Goal: Task Accomplishment & Management: Complete application form

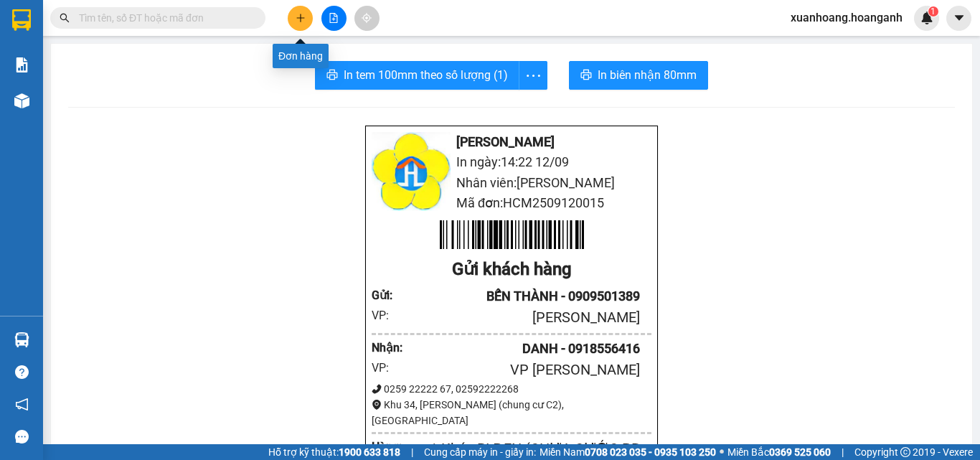
click at [297, 21] on icon "plus" at bounding box center [301, 18] width 10 height 10
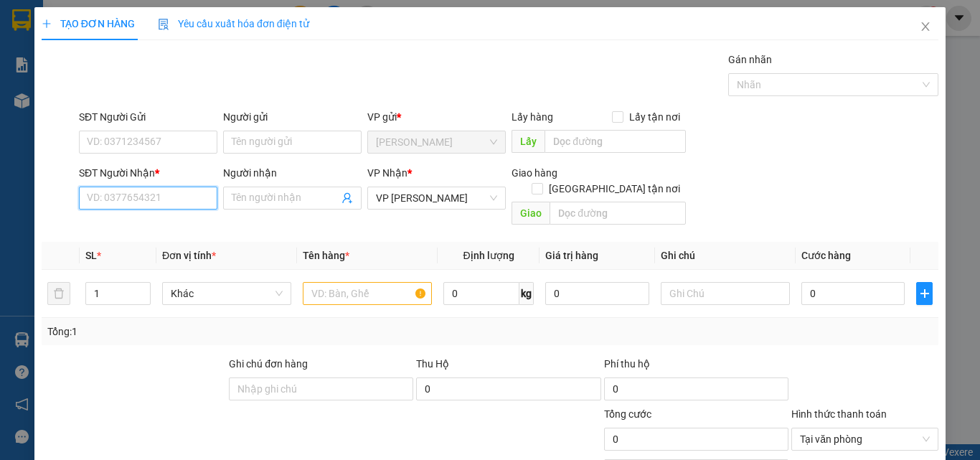
click at [191, 204] on input "SĐT Người Nhận *" at bounding box center [148, 198] width 138 height 23
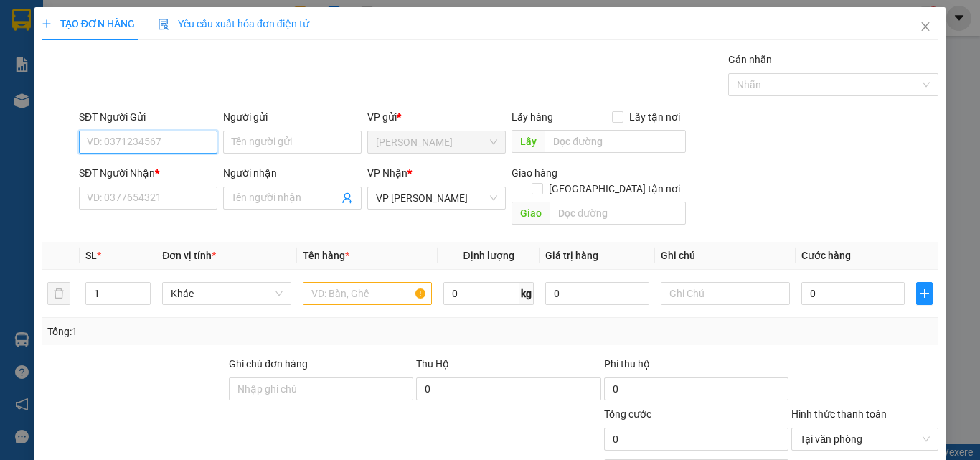
click at [169, 138] on input "SĐT Người Gửi" at bounding box center [148, 142] width 138 height 23
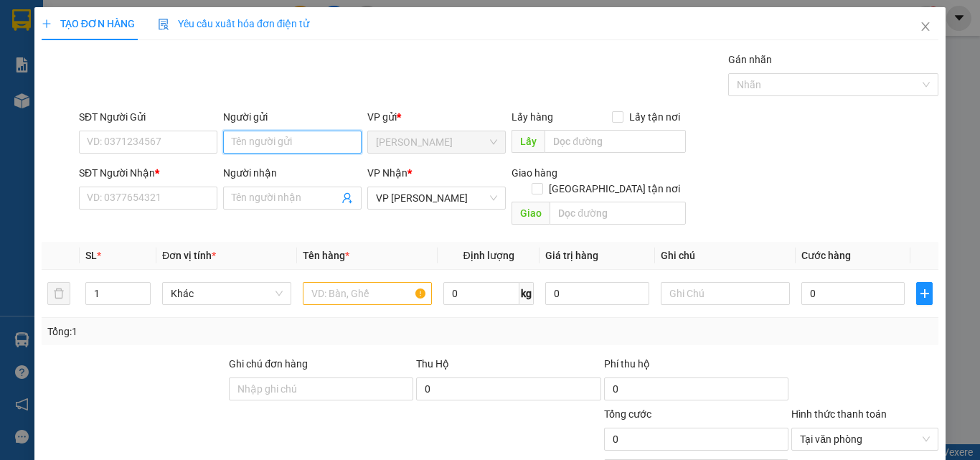
click at [265, 139] on input "Người gửi" at bounding box center [292, 142] width 138 height 23
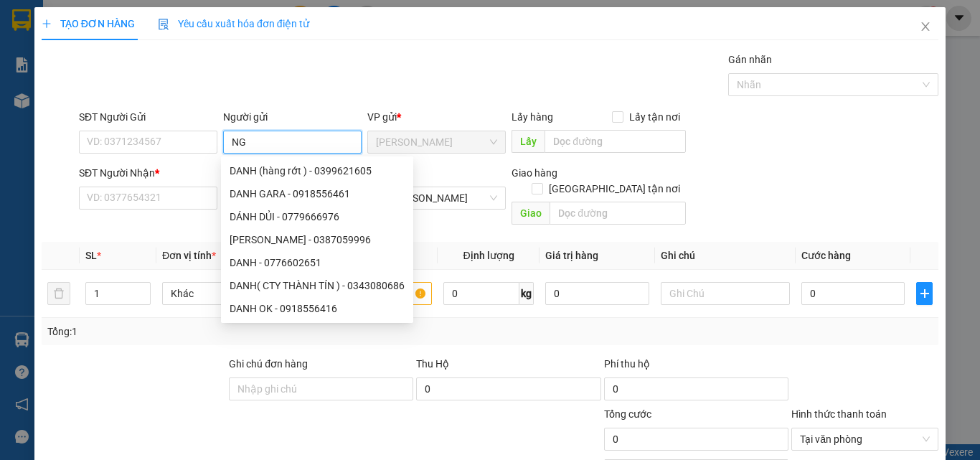
type input "NGÀ"
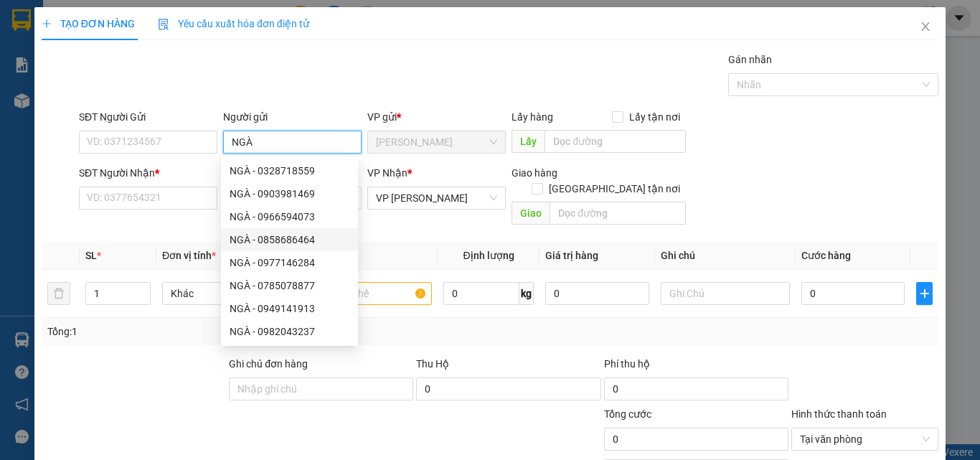
click at [317, 243] on div "NGÀ - 0858686464" at bounding box center [290, 240] width 120 height 16
type input "0858686464"
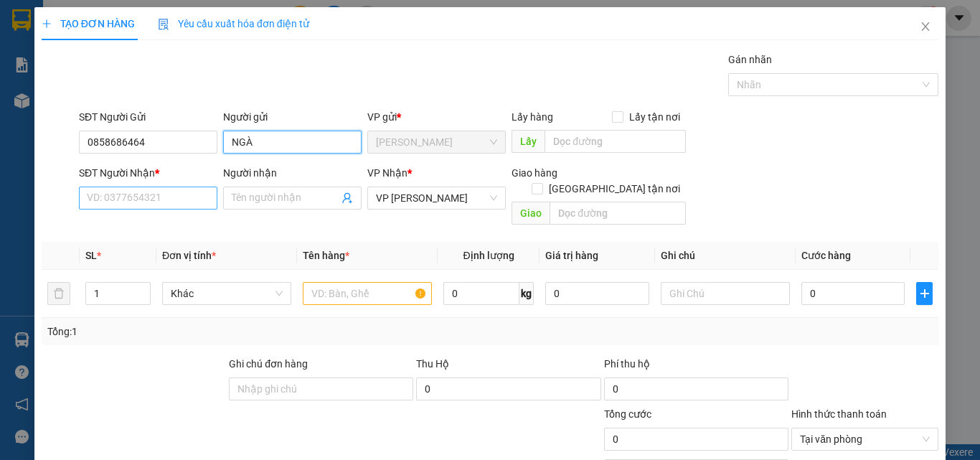
type input "NGÀ"
click at [143, 190] on input "SĐT Người Nhận *" at bounding box center [148, 198] width 138 height 23
type input "3"
click at [176, 199] on input "944" at bounding box center [148, 198] width 138 height 23
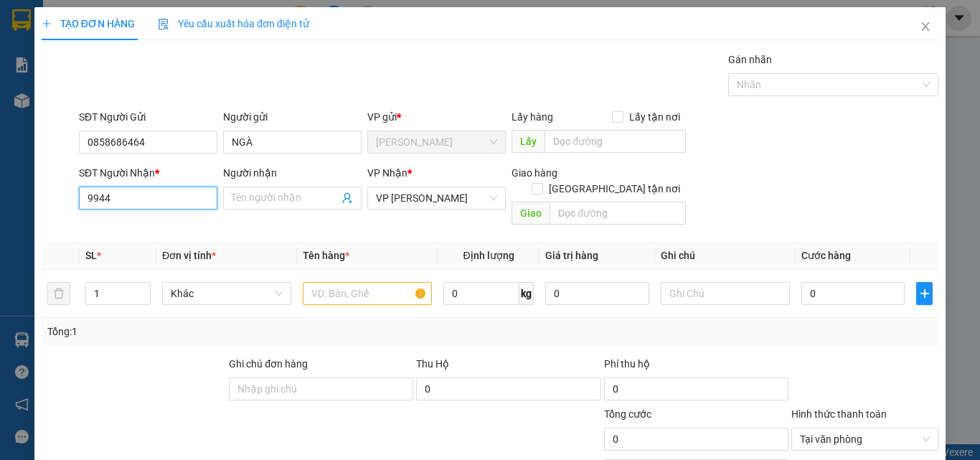
click at [164, 203] on input "9944" at bounding box center [148, 198] width 138 height 23
click at [165, 227] on div "0969119944 - LOAN" at bounding box center [147, 227] width 120 height 16
type input "0969119944"
type input "LOAN"
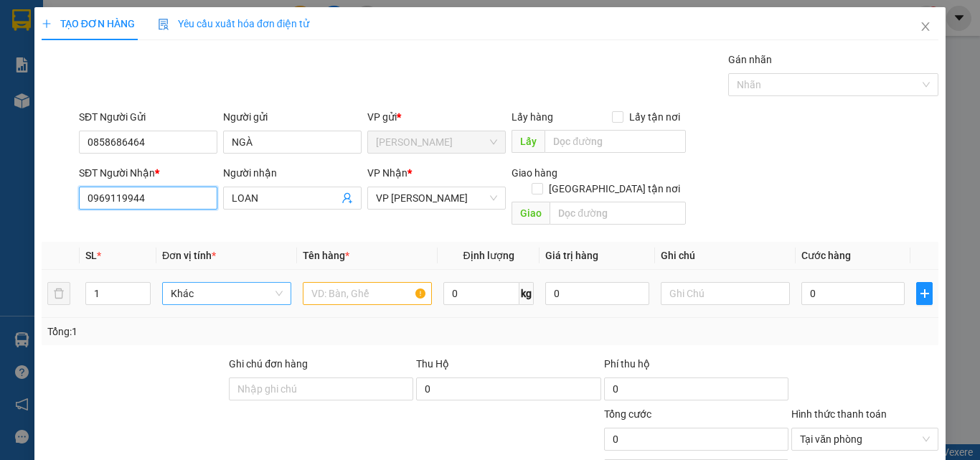
type input "40.000"
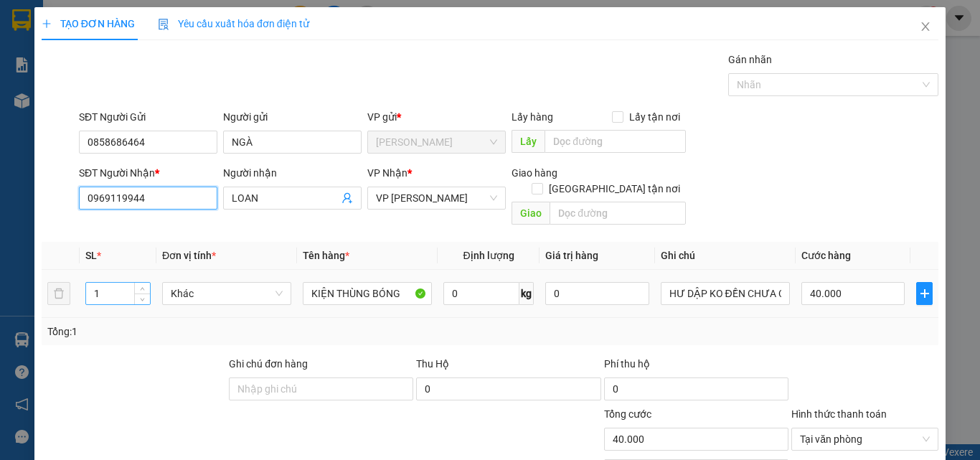
type input "0969119944"
click at [126, 283] on input "1" at bounding box center [118, 294] width 64 height 22
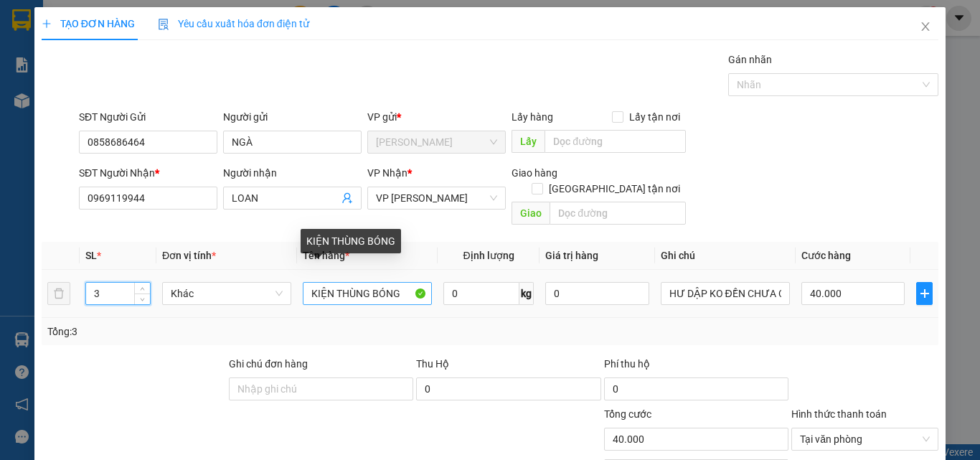
type input "3"
click at [304, 282] on input "KIỆN THÙNG BÓNG" at bounding box center [367, 293] width 129 height 23
type input "0"
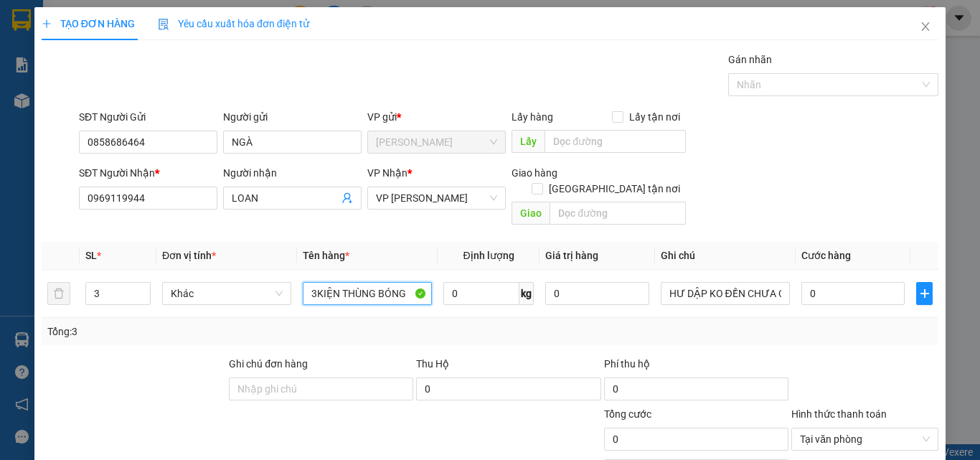
scroll to position [116, 0]
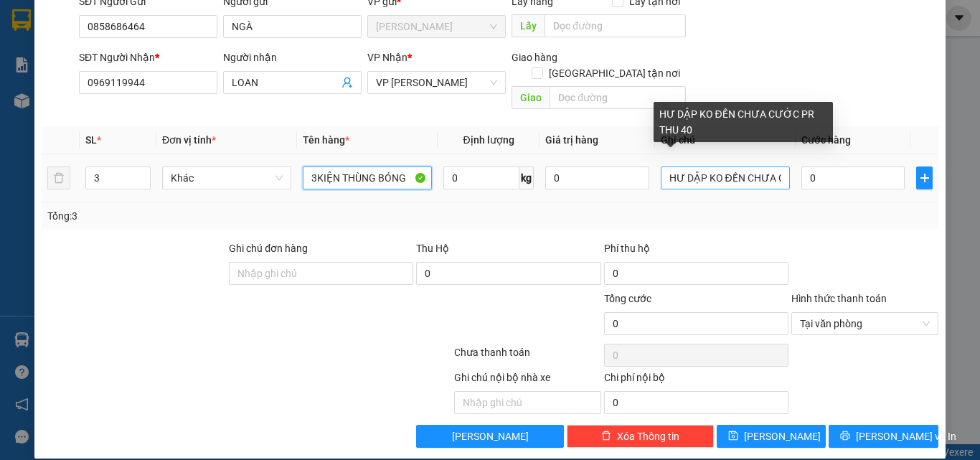
type input "3KIỆN THÙNG BÓNG"
click at [767, 166] on input "HƯ DẬP KO ĐỀN CHƯA CƯỚC PR THU 40" at bounding box center [725, 177] width 129 height 23
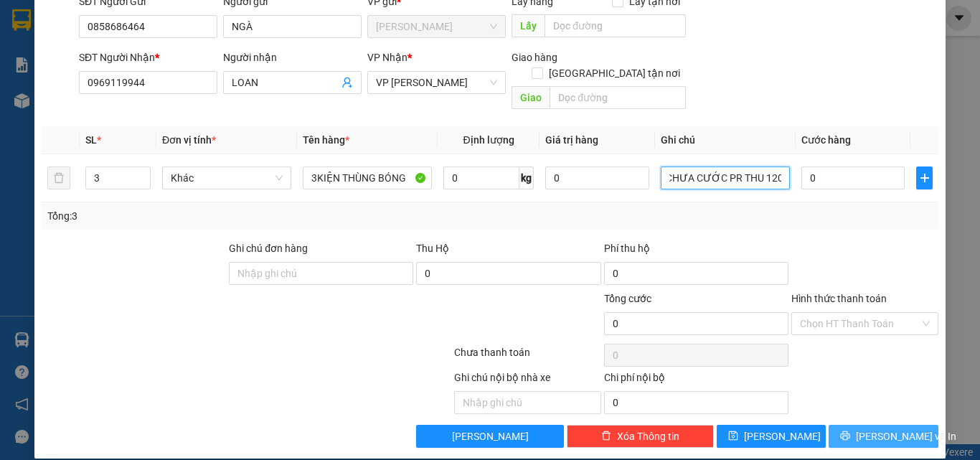
type input "HƯ DẬP KO ĐỀN CHƯA CƯỚC PR THU 120"
click at [875, 428] on span "[PERSON_NAME] và In" at bounding box center [906, 436] width 100 height 16
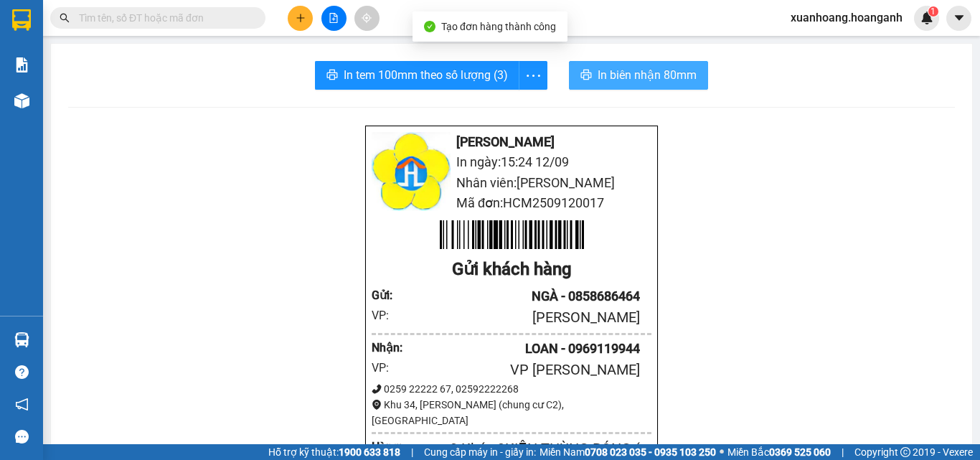
click at [614, 71] on span "In biên nhận 80mm" at bounding box center [647, 75] width 99 height 18
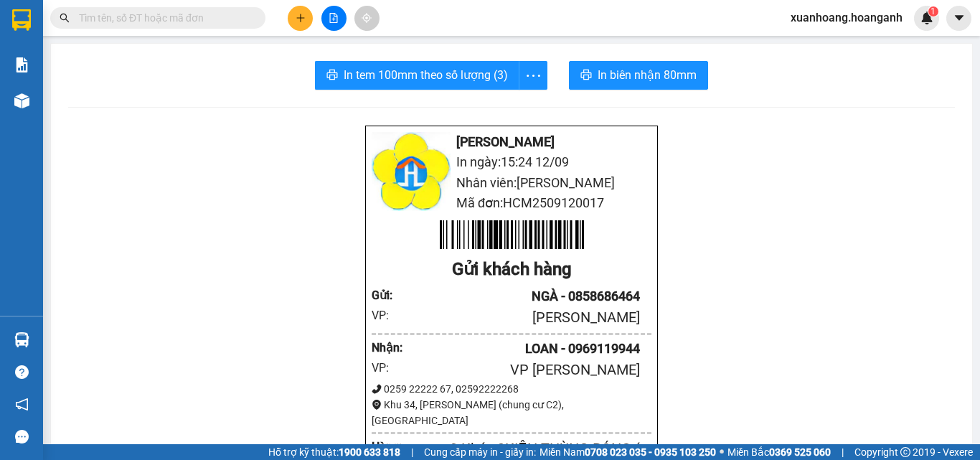
drag, startPoint x: 690, startPoint y: 427, endPoint x: 641, endPoint y: 389, distance: 61.9
drag, startPoint x: 641, startPoint y: 389, endPoint x: 296, endPoint y: 90, distance: 456.3
click at [358, 74] on span "In tem 100mm theo số lượng (3)" at bounding box center [426, 75] width 164 height 18
click at [304, 14] on icon "plus" at bounding box center [301, 18] width 10 height 10
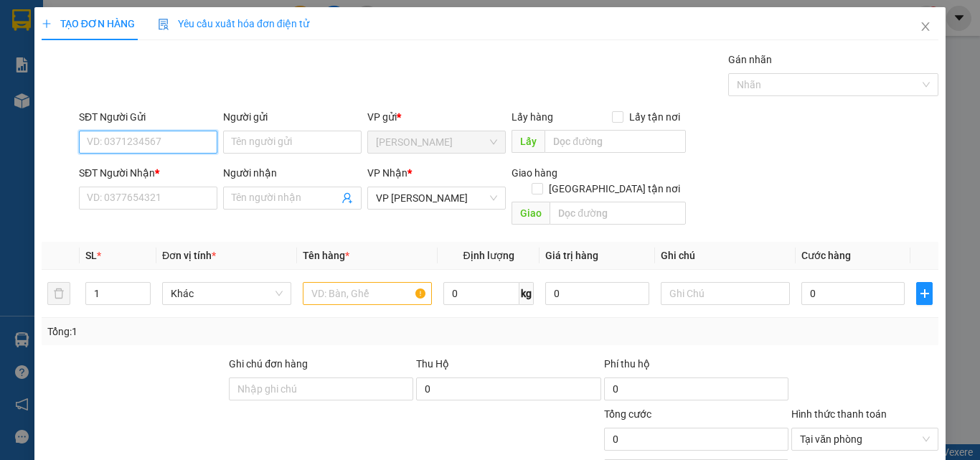
click at [149, 141] on input "SĐT Người Gửi" at bounding box center [148, 142] width 138 height 23
type input "0962996868"
click at [169, 172] on div "0962996868 - TRÚC" at bounding box center [147, 171] width 120 height 16
type input "TRÚC"
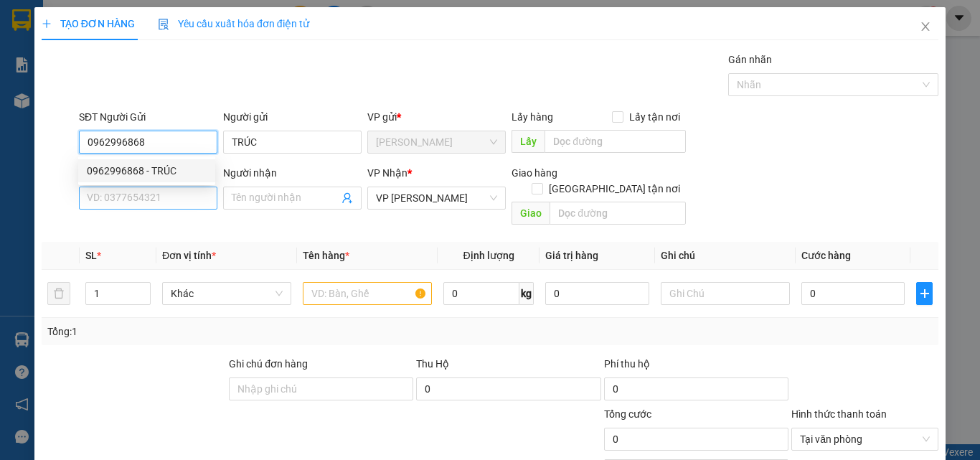
type input "20.000"
type input "0962996868"
click at [167, 205] on input "SĐT Người Nhận *" at bounding box center [148, 198] width 138 height 23
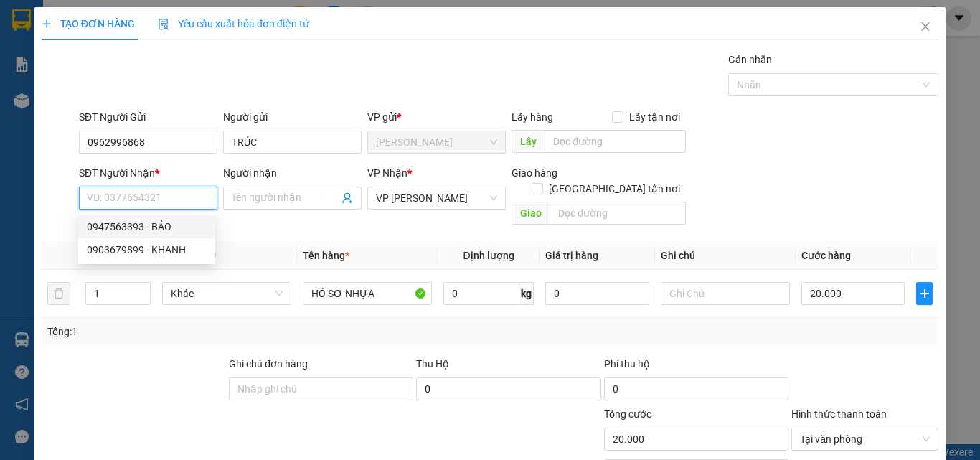
click at [182, 221] on div "0947563393 - BẢO" at bounding box center [147, 227] width 120 height 16
type input "0947563393"
type input "BẢO"
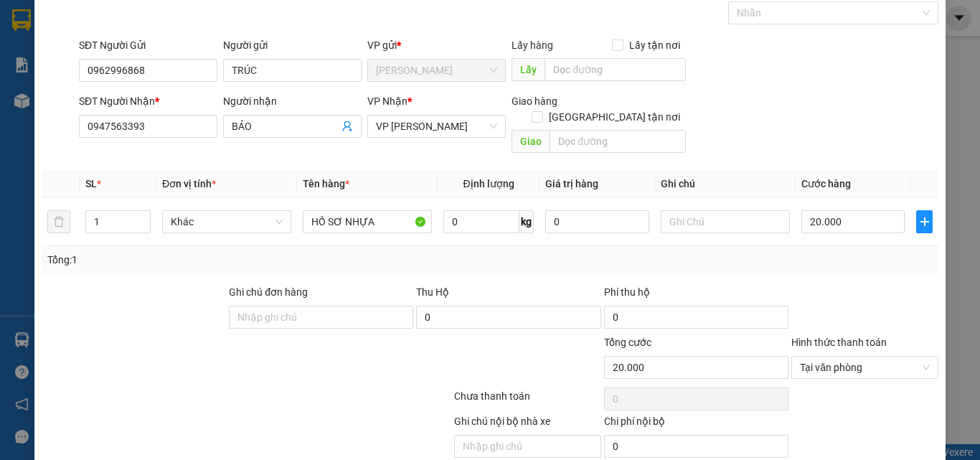
scroll to position [116, 0]
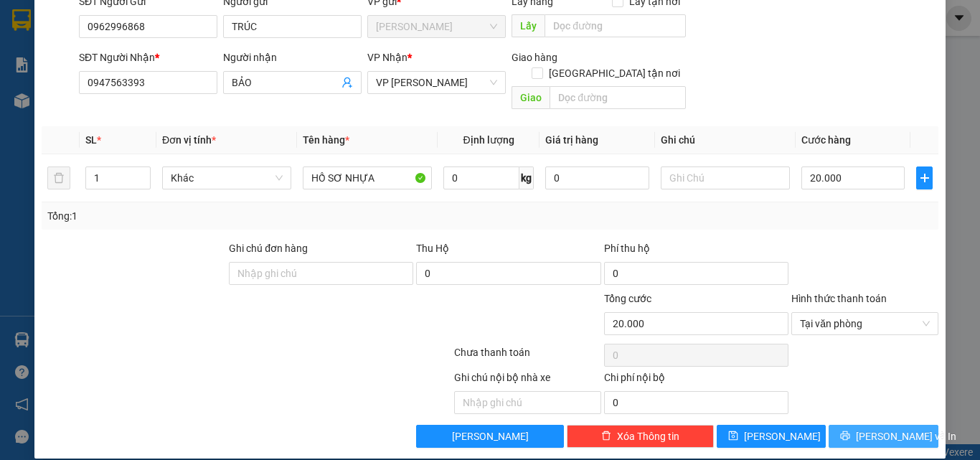
click at [906, 425] on button "[PERSON_NAME] và In" at bounding box center [884, 436] width 110 height 23
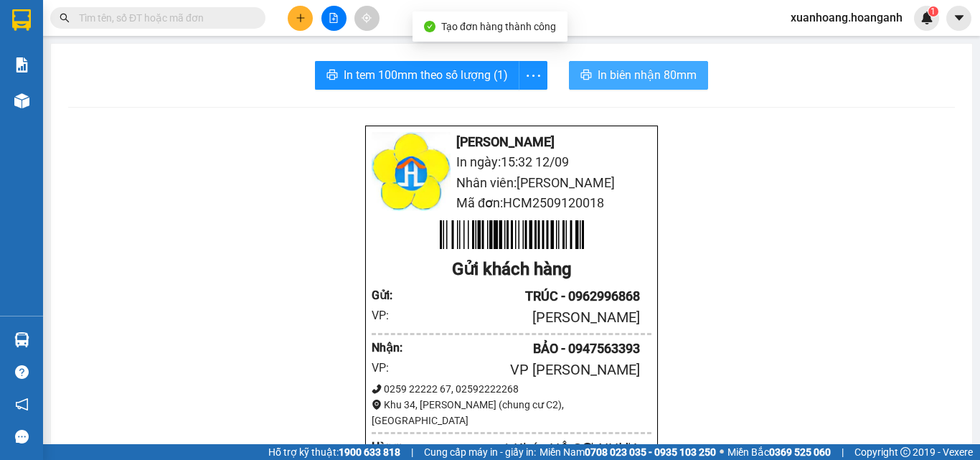
click at [602, 88] on button "In biên nhận 80mm" at bounding box center [638, 75] width 139 height 29
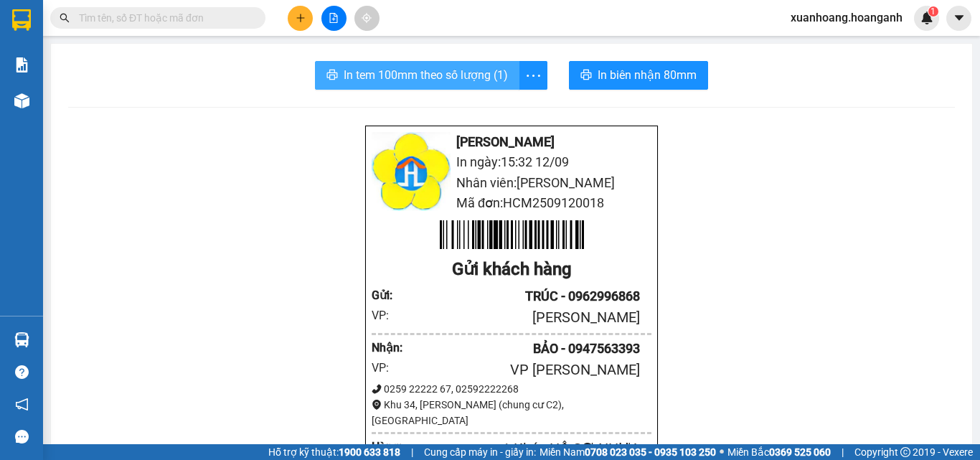
click at [446, 78] on span "In tem 100mm theo số lượng (1)" at bounding box center [426, 75] width 164 height 18
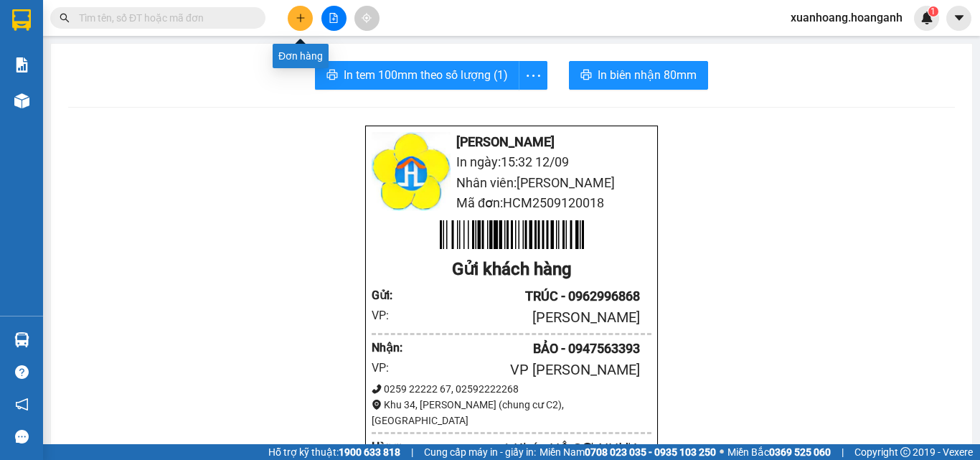
click at [306, 22] on button at bounding box center [300, 18] width 25 height 25
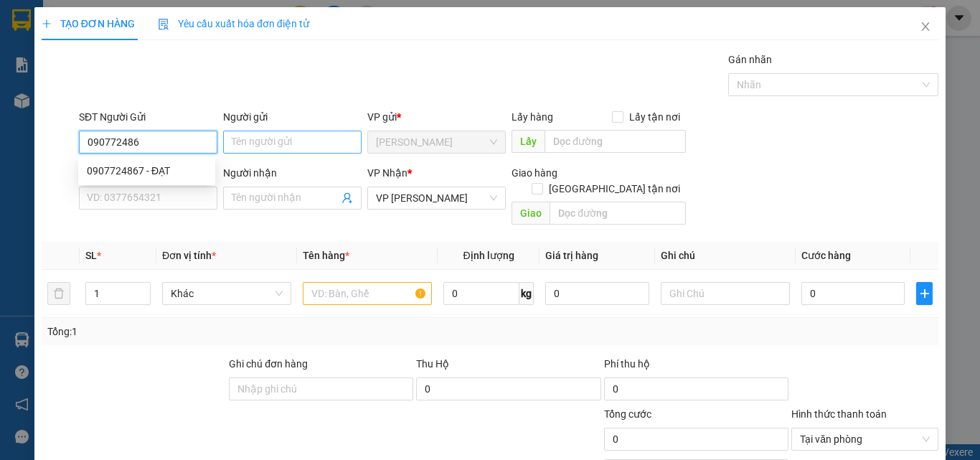
type input "0907724867"
click at [151, 167] on div "0907724867 - ĐẠT" at bounding box center [147, 171] width 120 height 16
type input "ĐẠT"
type input "30.000"
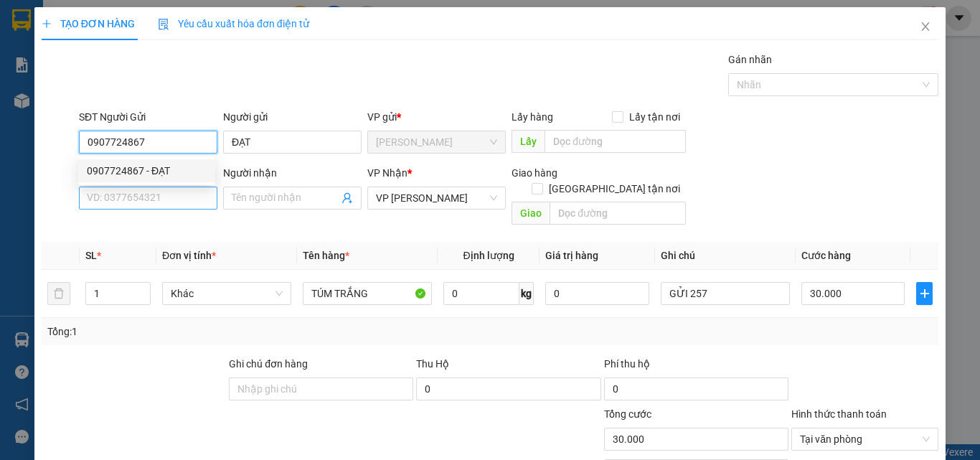
type input "0907724867"
click at [147, 206] on input "SĐT Người Nhận *" at bounding box center [148, 198] width 138 height 23
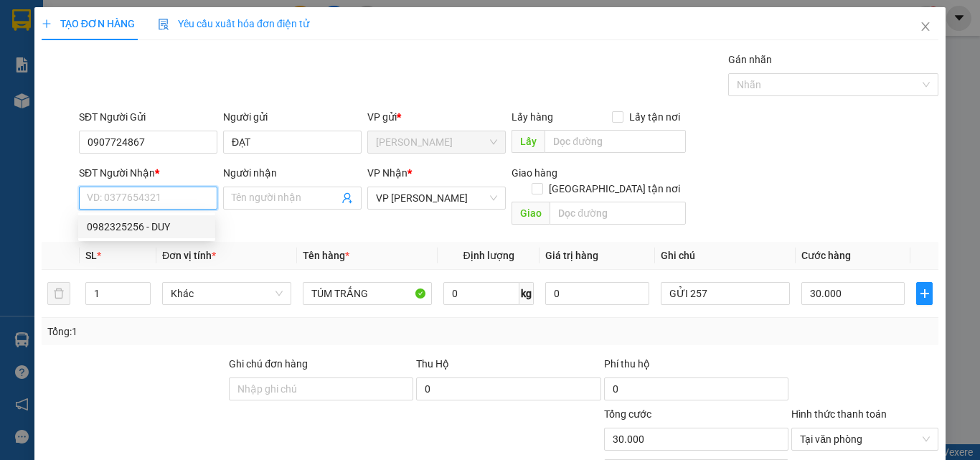
click at [167, 225] on div "0982325256 - DUY" at bounding box center [147, 227] width 120 height 16
type input "0982325256"
type input "DUY"
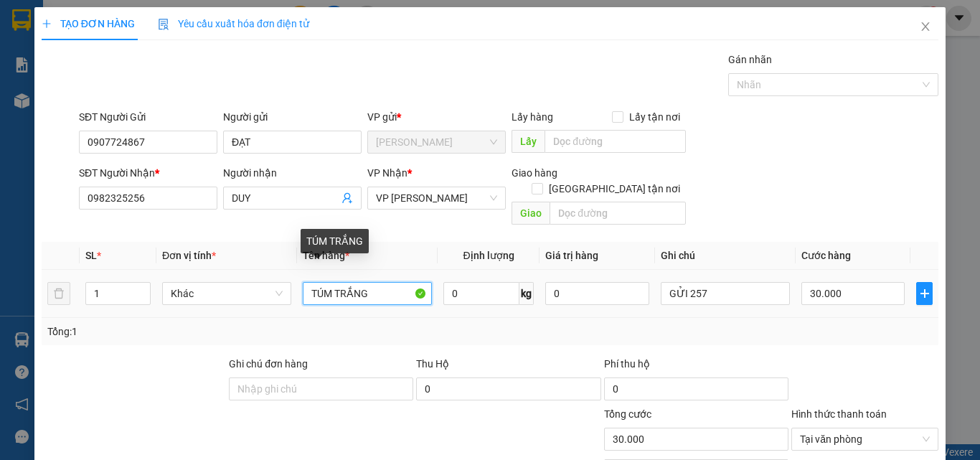
click at [376, 282] on input "TÚM TRẮNG" at bounding box center [367, 293] width 129 height 23
type input "HỘP CARTON NHỎ"
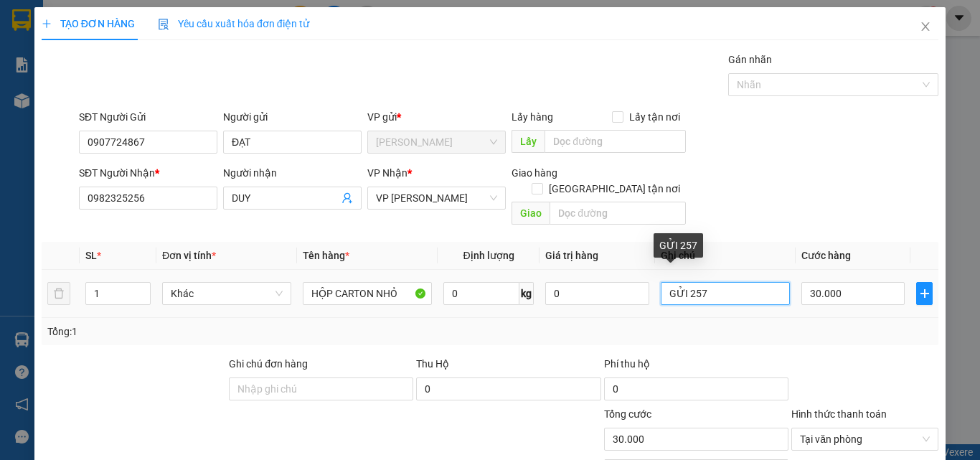
click at [746, 282] on input "GỬI 257" at bounding box center [725, 293] width 129 height 23
type input "G"
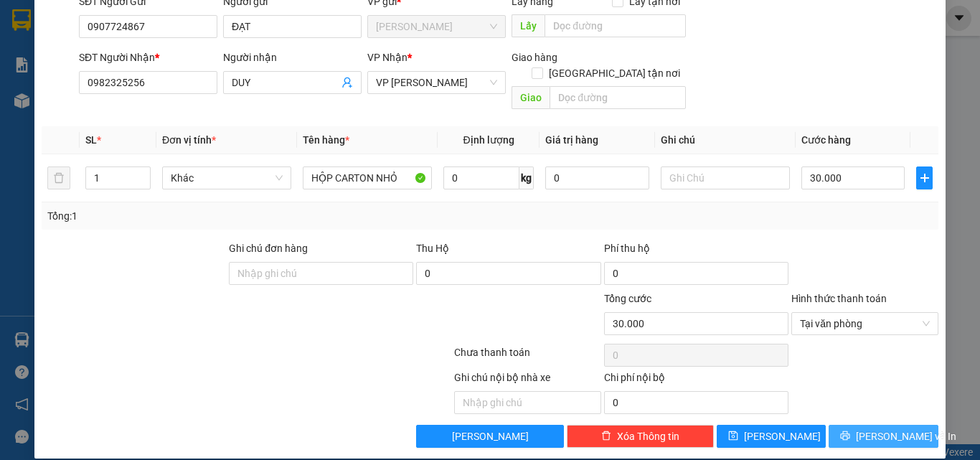
click at [870, 428] on span "[PERSON_NAME] và In" at bounding box center [906, 436] width 100 height 16
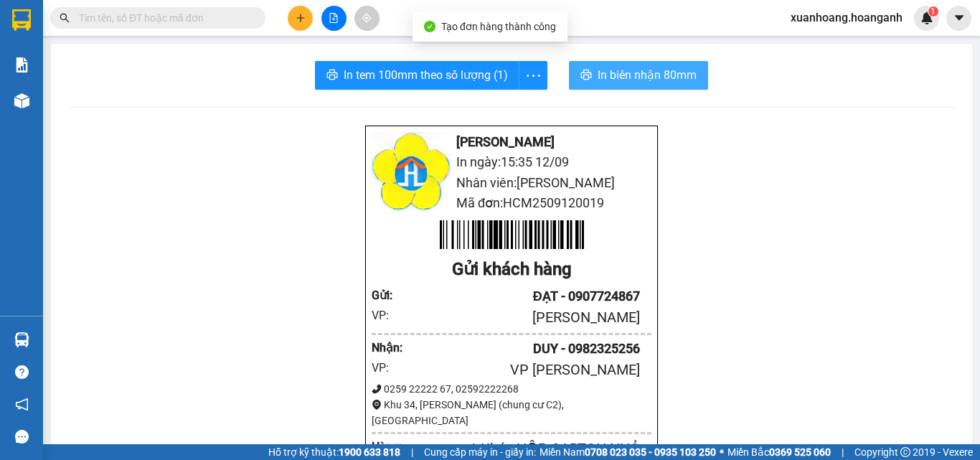
click at [598, 63] on button "In biên nhận 80mm" at bounding box center [638, 75] width 139 height 29
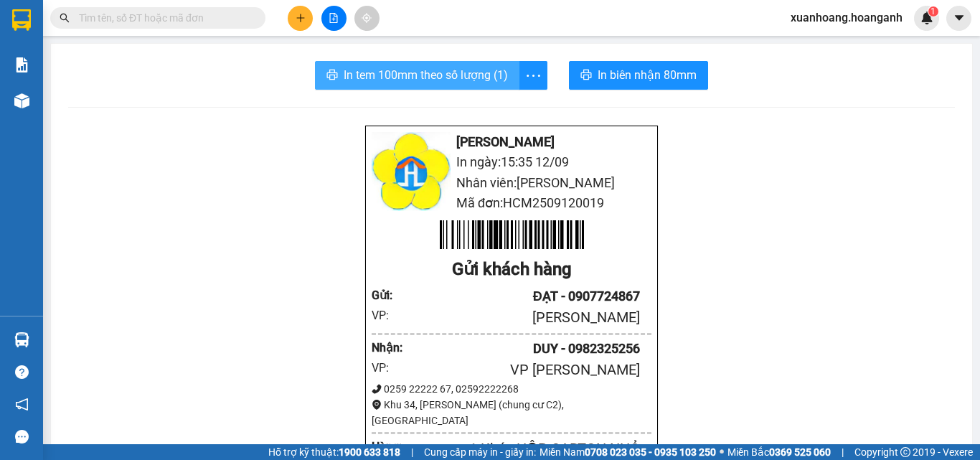
click at [492, 75] on span "In tem 100mm theo số lượng (1)" at bounding box center [426, 75] width 164 height 18
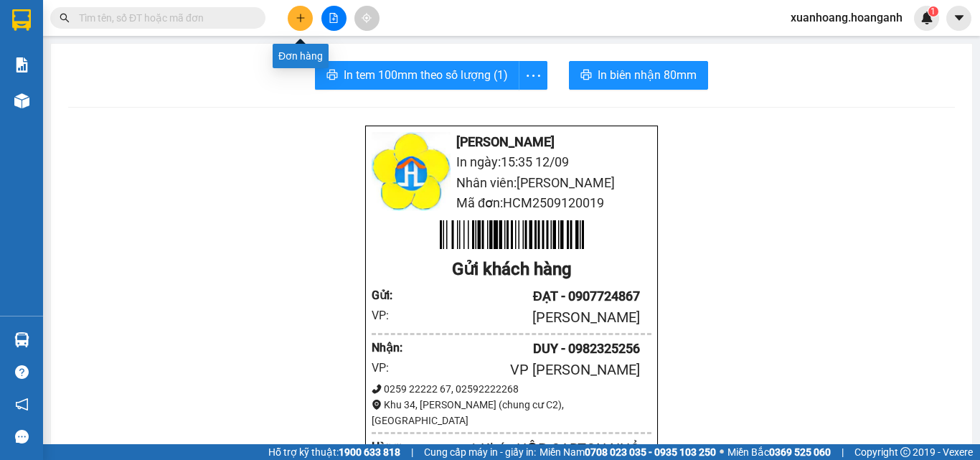
click at [308, 21] on button at bounding box center [300, 18] width 25 height 25
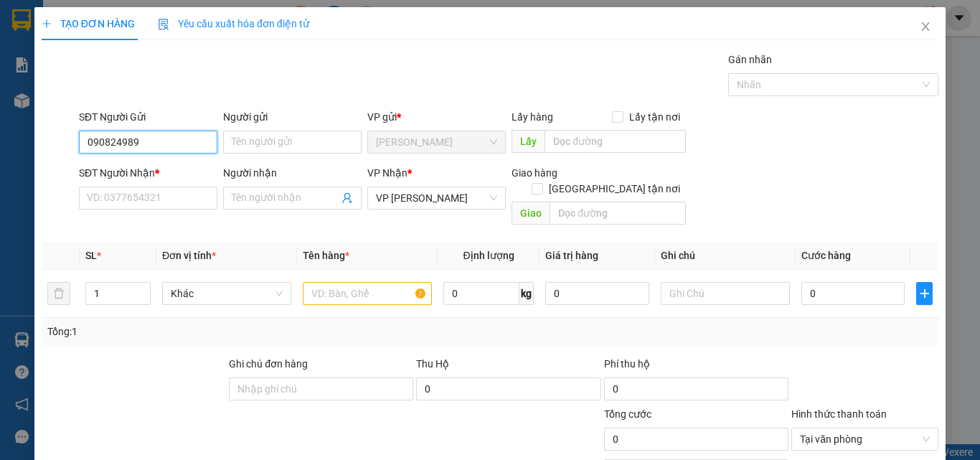
type input "0908249899"
click at [171, 164] on div "0908249899 - HOA" at bounding box center [147, 171] width 120 height 16
type input "HOA"
type input "30.000"
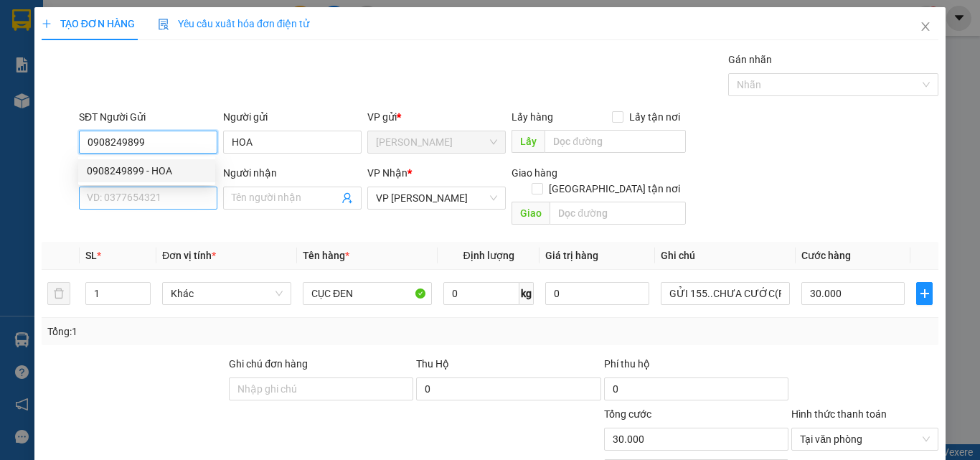
type input "0908249899"
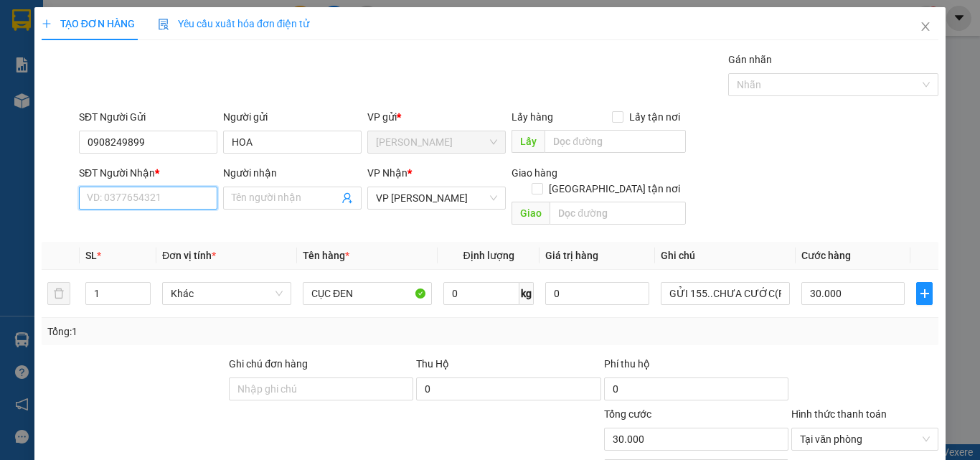
click at [177, 200] on input "SĐT Người Nhận *" at bounding box center [148, 198] width 138 height 23
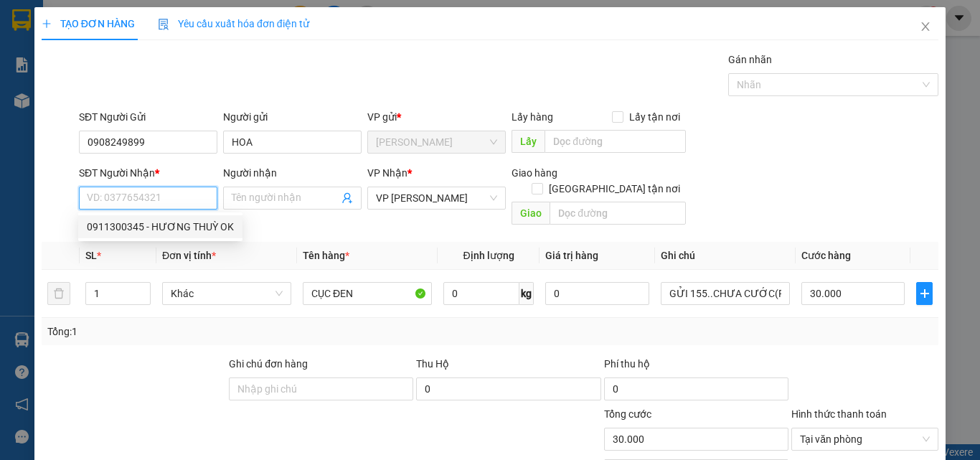
click at [182, 227] on div "0911300345 - HƯƠNG THUỲ OK" at bounding box center [160, 227] width 147 height 16
type input "0911300345"
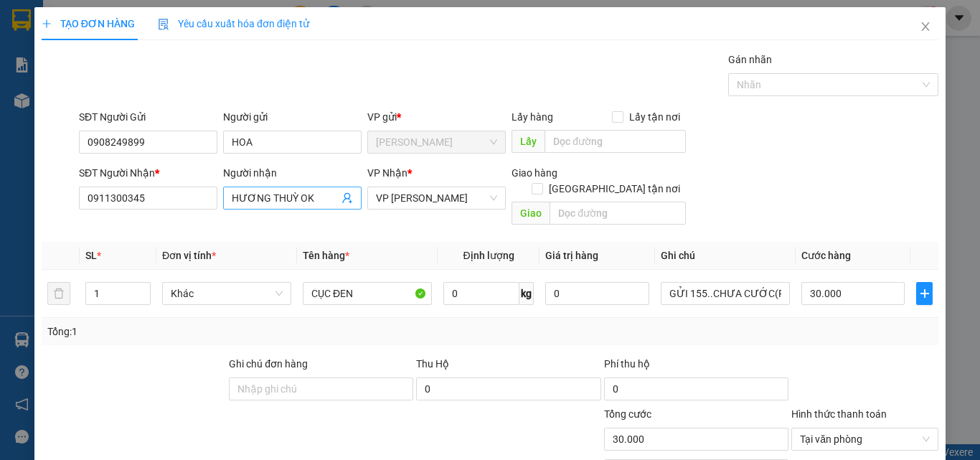
click at [319, 190] on input "HƯƠNG THUỲ OK" at bounding box center [285, 198] width 107 height 16
type input "HƯƠNG THUỲ"
click at [138, 356] on div at bounding box center [133, 381] width 187 height 50
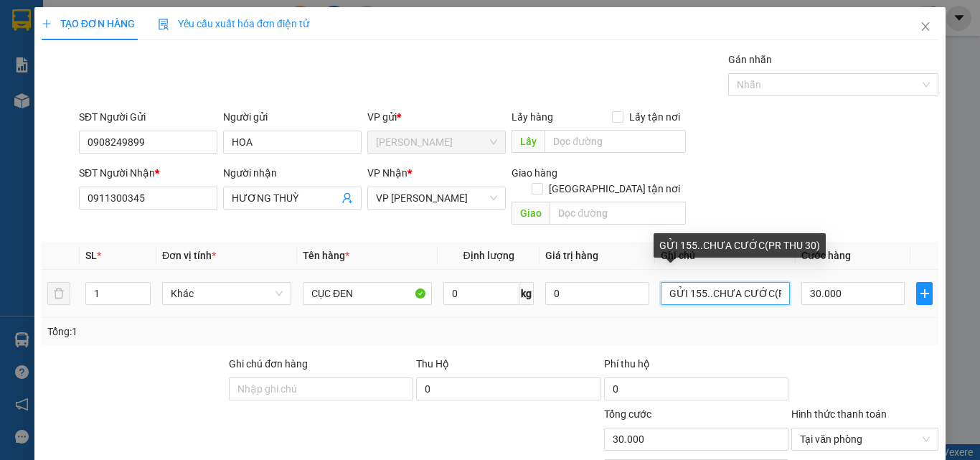
click at [699, 282] on input "GỬI 155..CHƯA CƯỚC(PR THU 30)" at bounding box center [725, 293] width 129 height 23
click at [774, 282] on input ".CHƯA CƯỚC(PR THU 30)" at bounding box center [725, 293] width 129 height 23
click at [771, 282] on input ".CHƯA CƯỚC(PR THU 30)" at bounding box center [725, 293] width 129 height 23
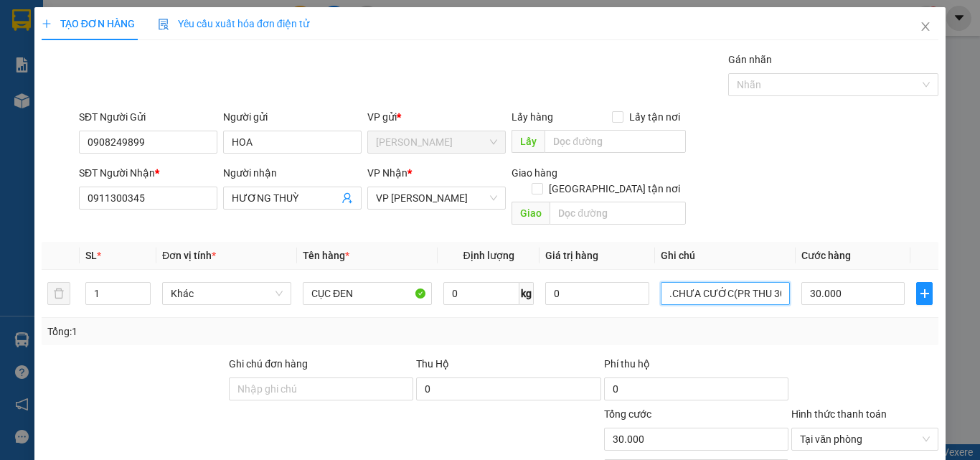
scroll to position [72, 0]
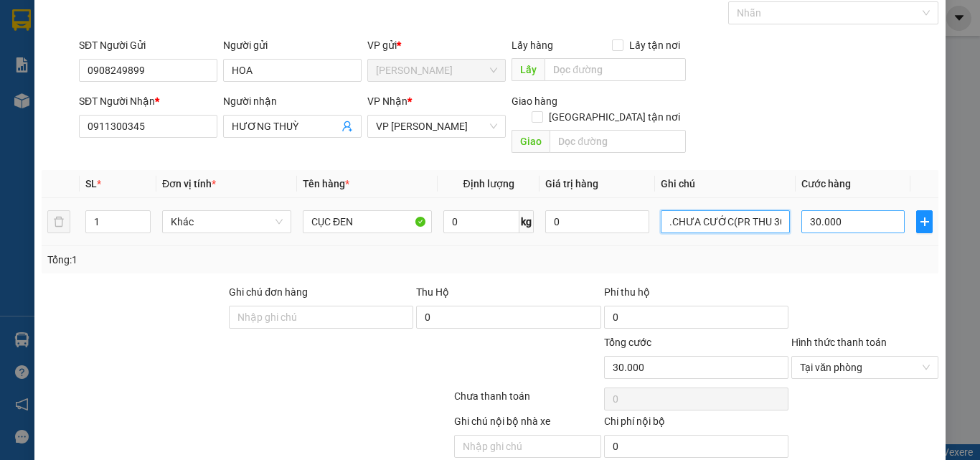
type input ".CHƯA CƯỚC(PR THU 30)"
click at [832, 210] on input "30.000" at bounding box center [853, 221] width 103 height 23
type input "0"
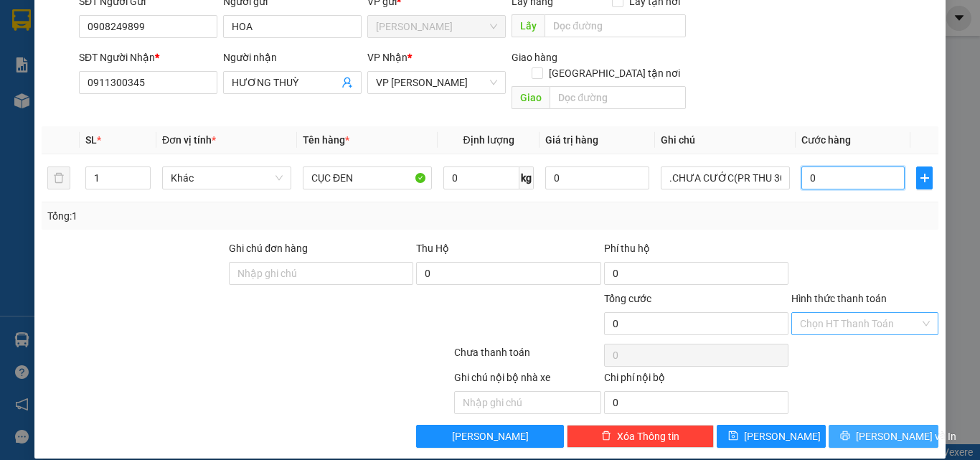
type input "0"
click at [880, 428] on span "[PERSON_NAME] và In" at bounding box center [906, 436] width 100 height 16
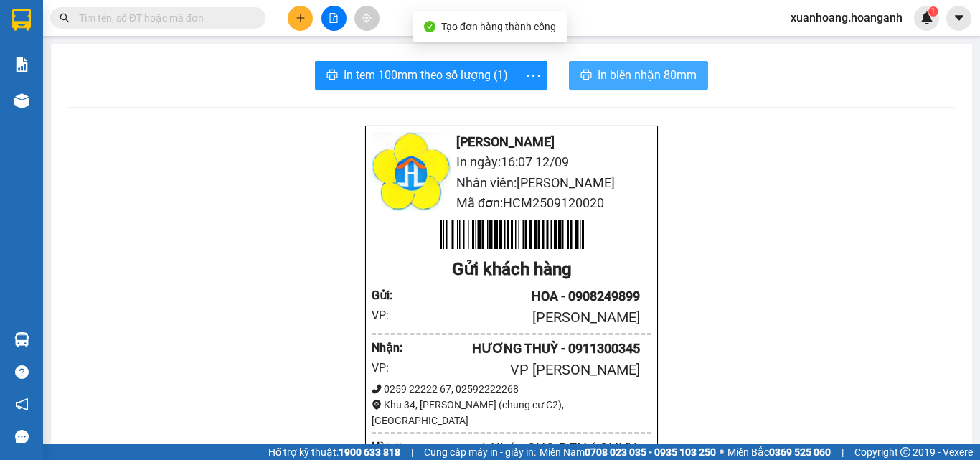
click at [652, 79] on span "In biên nhận 80mm" at bounding box center [647, 75] width 99 height 18
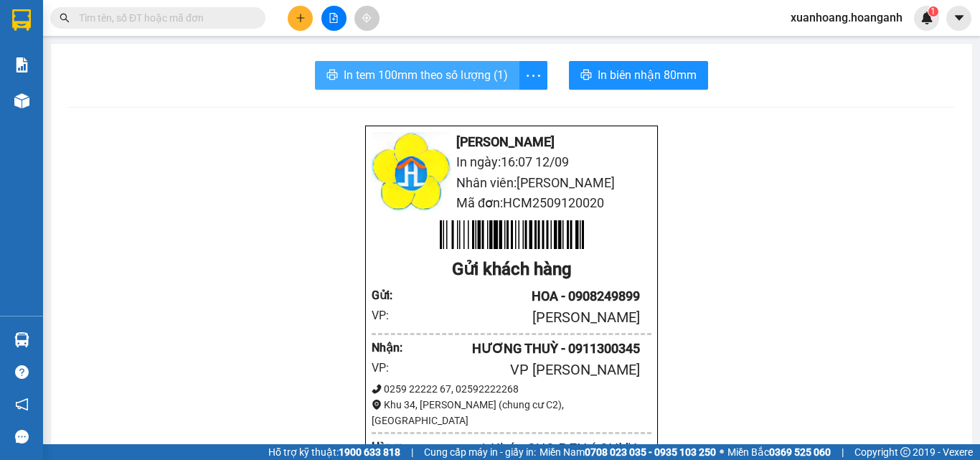
click at [400, 73] on span "In tem 100mm theo số lượng (1)" at bounding box center [426, 75] width 164 height 18
